Goal: Navigation & Orientation: Find specific page/section

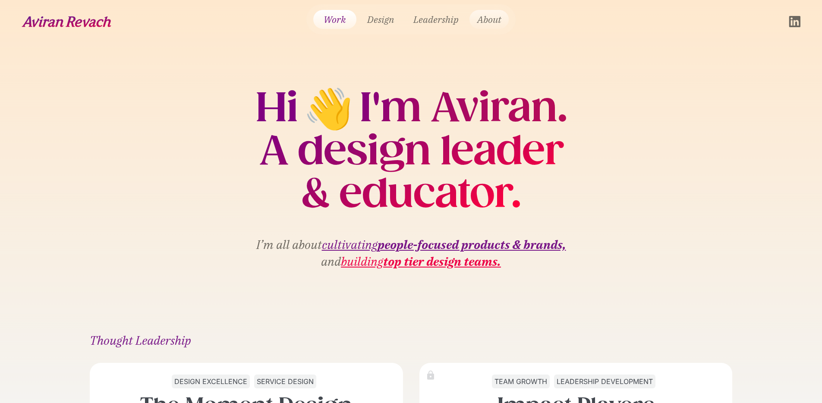
click at [494, 23] on link "About" at bounding box center [488, 19] width 39 height 19
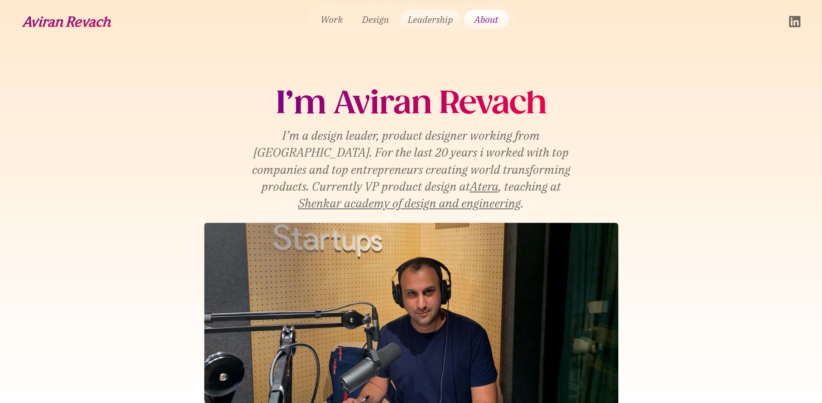
click at [431, 23] on link "Leadership" at bounding box center [430, 19] width 60 height 19
